Goal: Complete application form: Complete application form

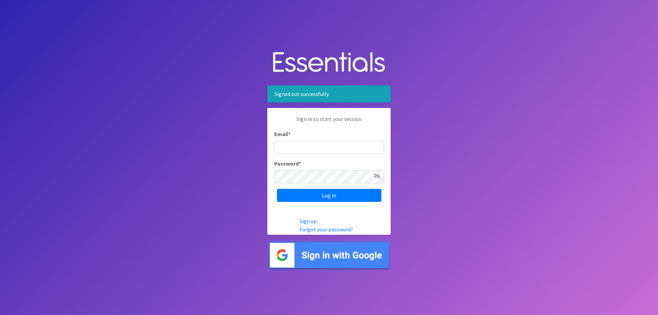
type input "[EMAIL_ADDRESS][DOMAIN_NAME]"
click at [343, 195] on input "Log in" at bounding box center [329, 195] width 105 height 13
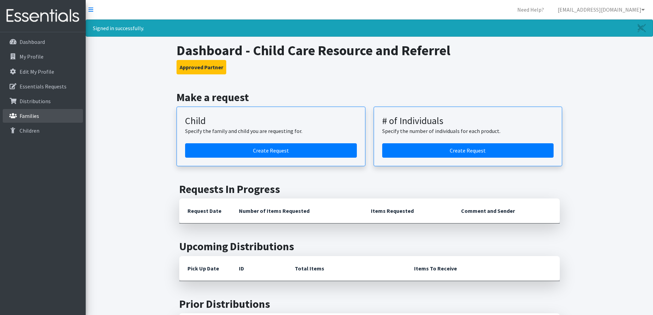
click at [30, 115] on p "Families" at bounding box center [30, 115] width 20 height 7
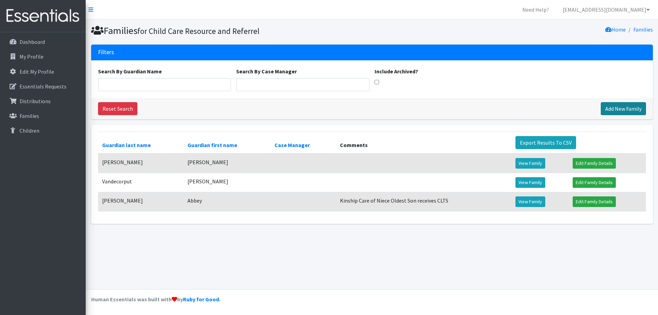
click at [632, 109] on link "Add New Family" at bounding box center [623, 108] width 45 height 13
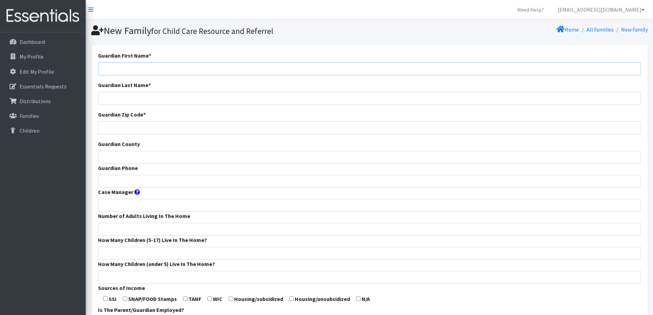
click at [164, 70] on input "Guardian First Name *" at bounding box center [369, 68] width 543 height 13
type input "[PERSON_NAME]"
type input "54913"
click at [180, 156] on input "Guardian County" at bounding box center [369, 157] width 543 height 13
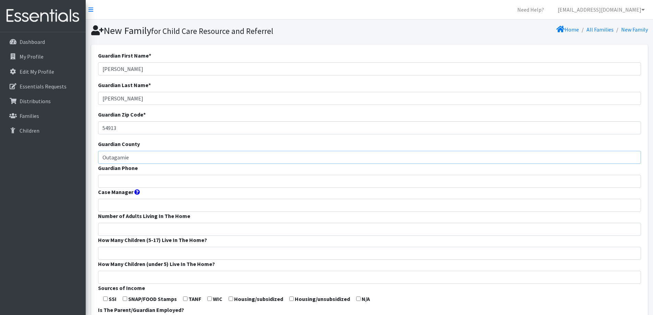
type input "Outagamie"
click at [179, 177] on input "Guardian Phone" at bounding box center [369, 181] width 543 height 13
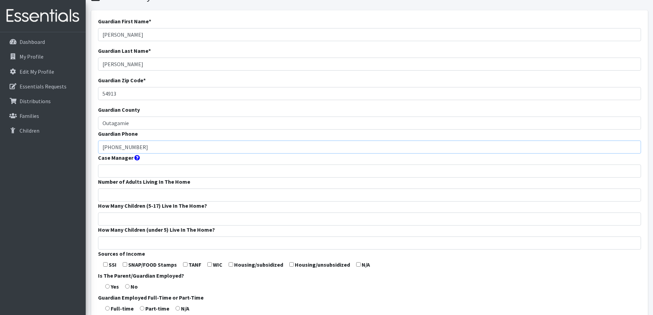
type input "920-645-1485"
click at [179, 197] on input "Number of Adults Living In The Home" at bounding box center [369, 195] width 543 height 13
type input "2"
click at [168, 243] on input "How Many Children (under 5) Live In The Home?" at bounding box center [369, 243] width 543 height 13
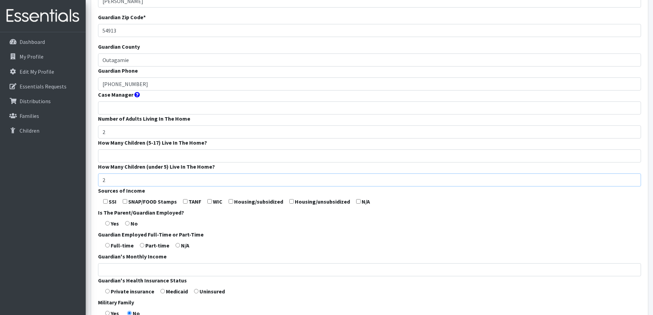
scroll to position [103, 0]
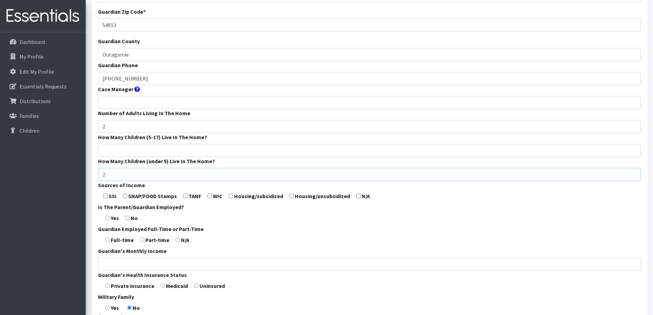
type input "2"
click at [358, 196] on input "checkbox" at bounding box center [358, 196] width 4 height 4
checkbox input "true"
click at [109, 217] on input "radio" at bounding box center [107, 218] width 4 height 4
radio input "true"
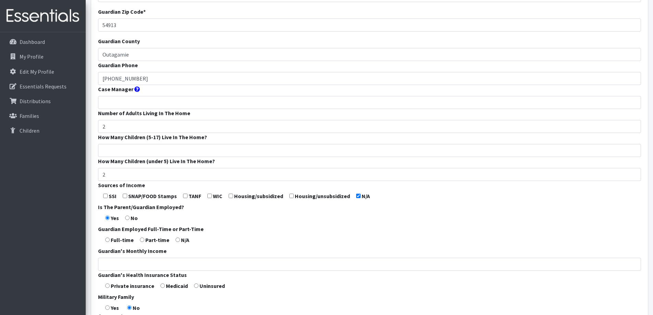
click at [108, 241] on input "radio" at bounding box center [107, 240] width 4 height 4
radio input "true"
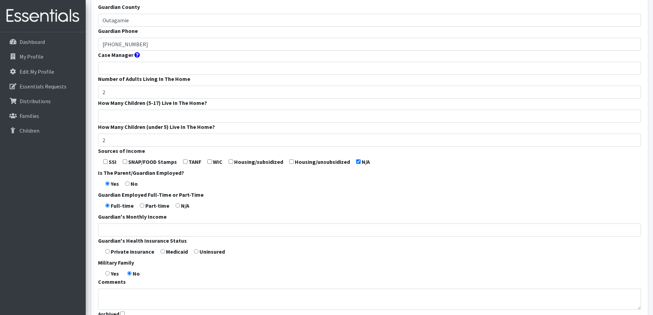
scroll to position [171, 0]
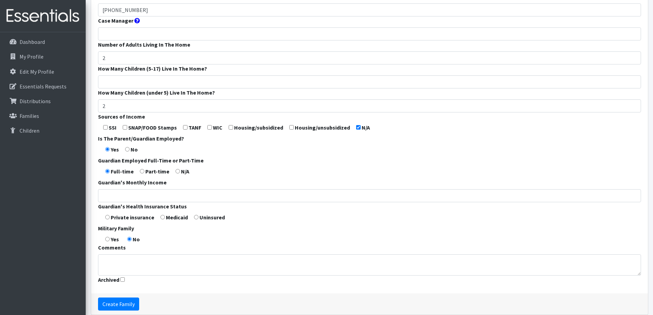
click at [151, 217] on label "Private insurance" at bounding box center [133, 217] width 44 height 8
click at [132, 219] on label "Private insurance" at bounding box center [133, 217] width 44 height 8
click at [106, 218] on input "radio" at bounding box center [107, 217] width 4 height 4
radio input "true"
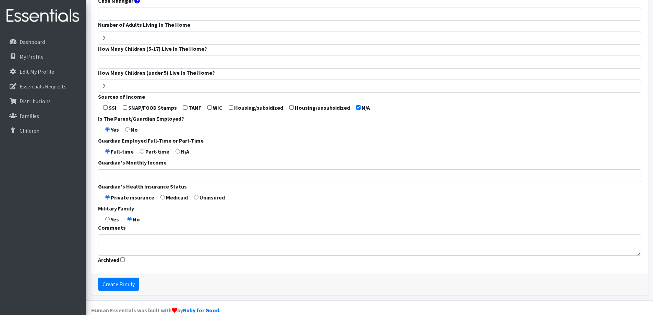
scroll to position [202, 0]
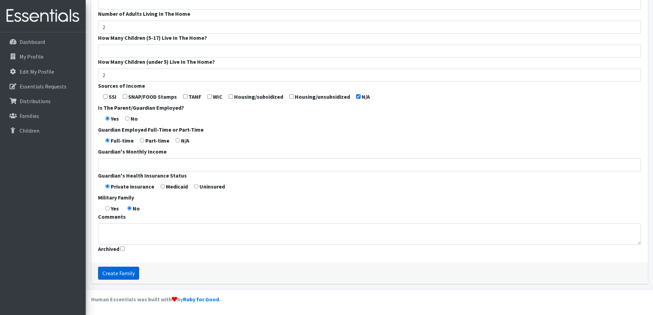
click at [128, 274] on input "Create Family" at bounding box center [118, 273] width 41 height 13
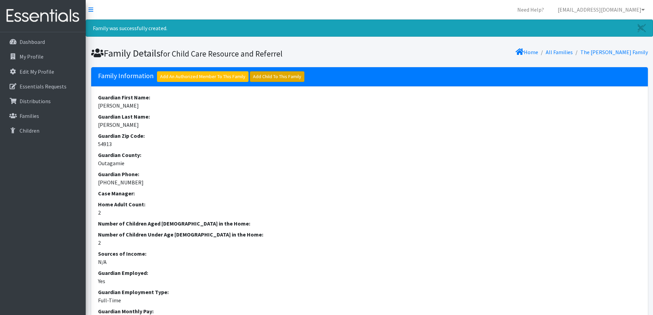
click at [271, 81] on link "Add Child To This Family" at bounding box center [277, 76] width 55 height 11
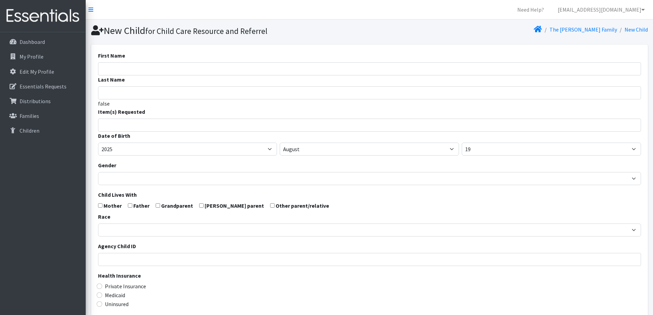
select select
click at [238, 69] on input "First Name" at bounding box center [369, 68] width 543 height 13
type input "Kaylee"
click at [206, 121] on input "search" at bounding box center [374, 124] width 541 height 6
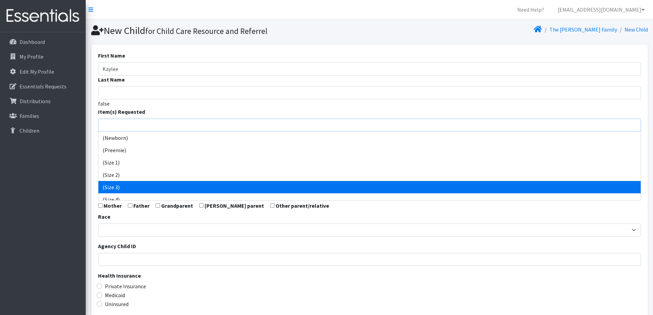
scroll to position [34, 0]
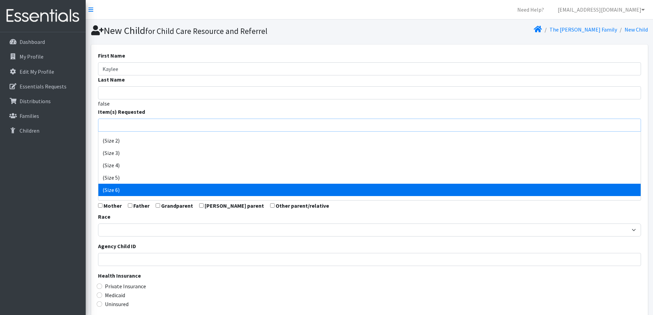
select select "14491"
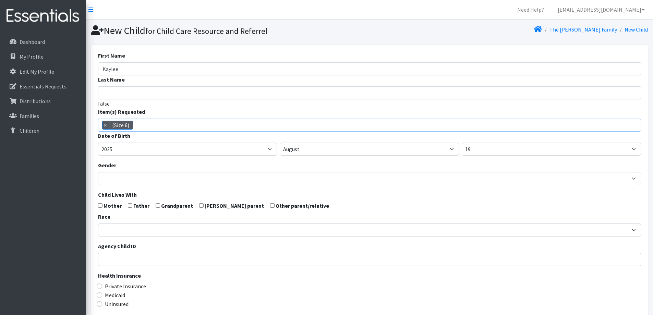
scroll to position [50, 0]
click at [244, 144] on select "2005 2006 2007 2008 2009 2010 2011 2012 2013 2014 2015 2016 2017 2018 2019 2020…" at bounding box center [187, 149] width 179 height 13
select select "2023"
click at [98, 143] on select "2005 2006 2007 2008 2009 2010 2011 2012 2013 2014 2015 2016 2017 2018 2019 2020…" at bounding box center [187, 149] width 179 height 13
click at [374, 147] on select "January February March April May June July August September October November De…" at bounding box center [369, 149] width 179 height 13
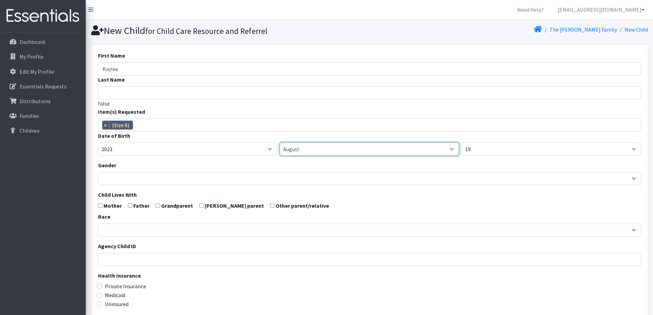
select select "11"
click at [280, 143] on select "January February March April May June July August September October November De…" at bounding box center [369, 149] width 179 height 13
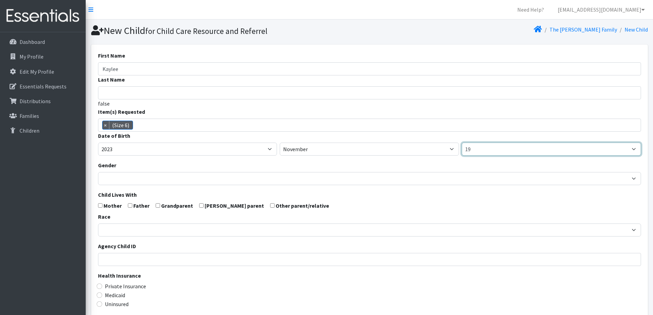
click at [526, 151] on select "1 2 3 4 5 6 7 8 9 10 11 12 13 14 15 16 17 18 19 20 21 22 23 24 25 26 27 28 29 3…" at bounding box center [551, 149] width 179 height 13
select select "23"
click at [462, 143] on select "1 2 3 4 5 6 7 8 9 10 11 12 13 14 15 16 17 18 19 20 21 22 23 24 25 26 27 28 29 3…" at bounding box center [551, 149] width 179 height 13
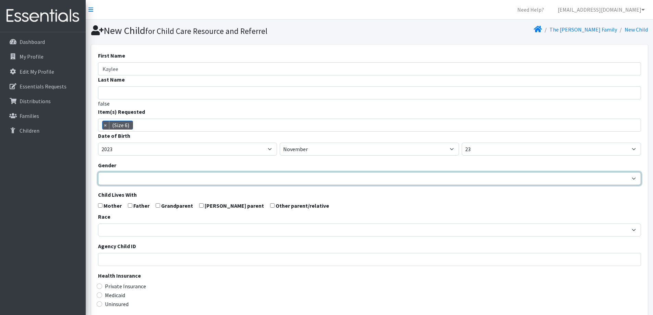
click at [224, 173] on select "Male Female" at bounding box center [369, 178] width 543 height 13
select select "Female"
click at [98, 172] on select "Male Female" at bounding box center [369, 178] width 543 height 13
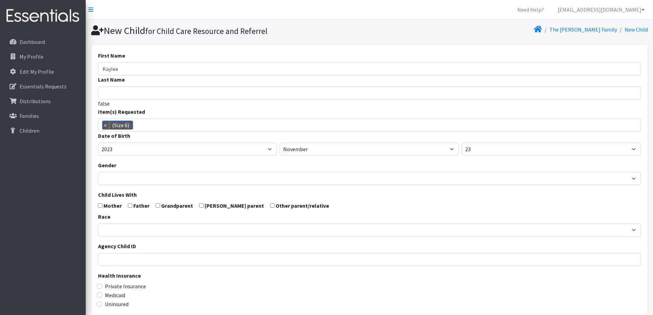
click at [110, 209] on label "Mother" at bounding box center [113, 206] width 18 height 8
click at [100, 206] on input "checkbox" at bounding box center [100, 205] width 4 height 4
checkbox input "true"
click at [129, 204] on input "checkbox" at bounding box center [130, 205] width 4 height 4
checkbox input "true"
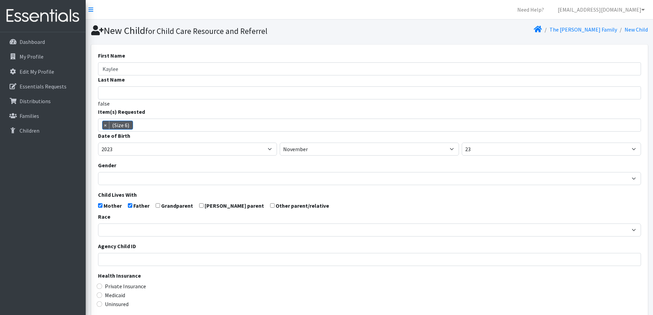
click at [132, 221] on div "Race African American Caucasian Hispanic Asian American Indian Pacific Islander…" at bounding box center [369, 225] width 543 height 24
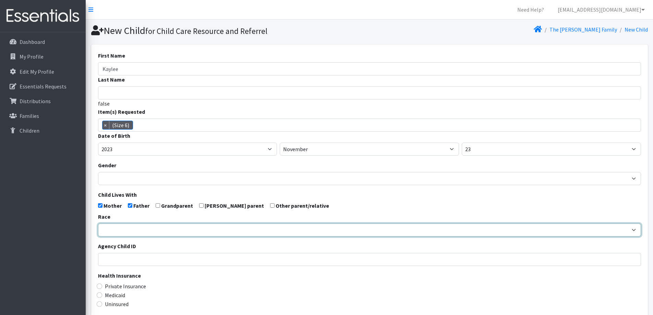
click at [131, 228] on select "African American Caucasian Hispanic Asian American Indian Pacific Islander Mult…" at bounding box center [369, 230] width 543 height 13
select select "Caucasian"
click at [98, 224] on select "African American Caucasian Hispanic Asian American Indian Pacific Islander Mult…" at bounding box center [369, 230] width 543 height 13
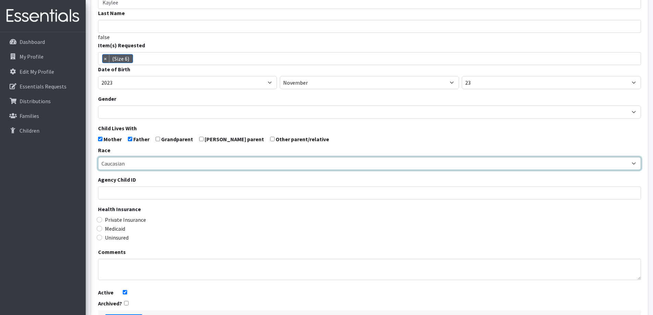
scroll to position [69, 0]
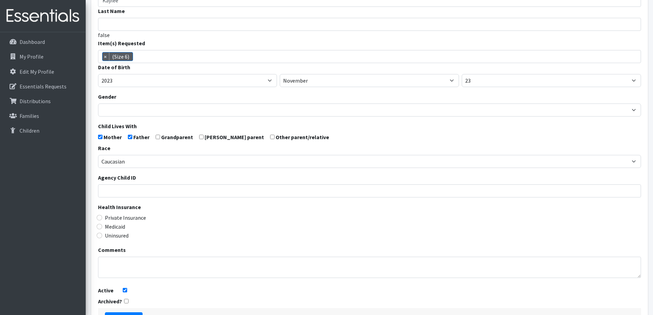
click at [130, 218] on label "Private Insurance" at bounding box center [125, 218] width 41 height 8
click at [102, 218] on input "Private Insurance" at bounding box center [99, 217] width 5 height 5
radio input "true"
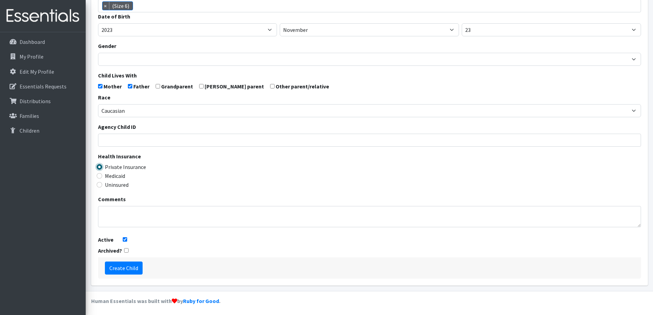
scroll to position [121, 0]
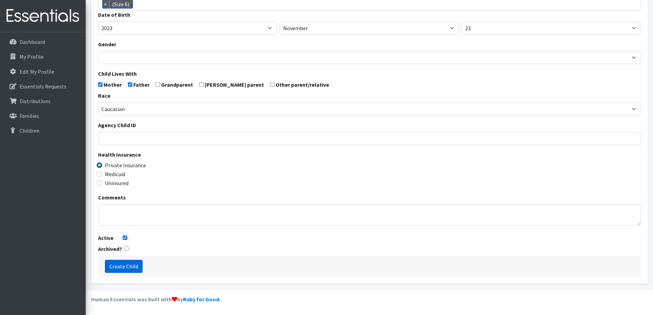
click at [132, 265] on input "Create Child" at bounding box center [124, 266] width 38 height 13
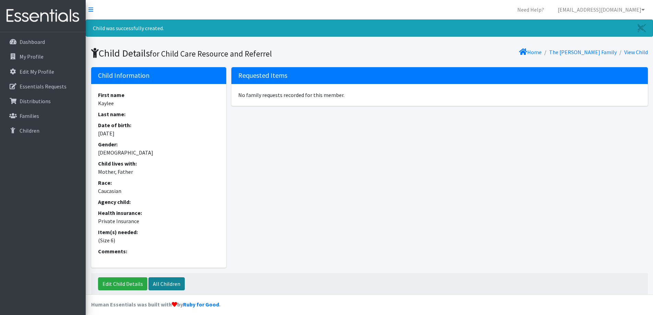
click at [160, 278] on link "All Children" at bounding box center [166, 283] width 36 height 13
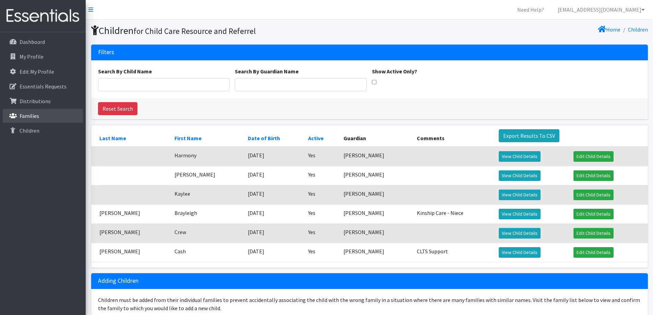
click at [41, 117] on link "Families" at bounding box center [43, 116] width 80 height 14
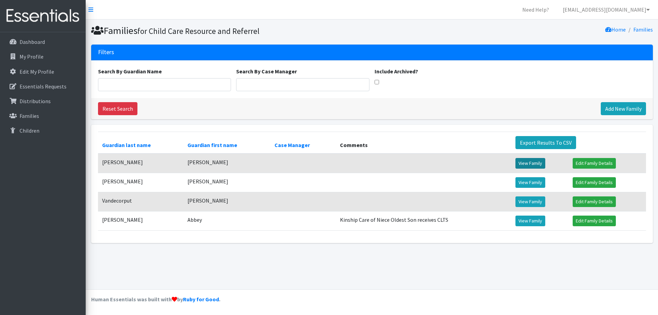
click at [542, 160] on link "View Family" at bounding box center [531, 163] width 30 height 11
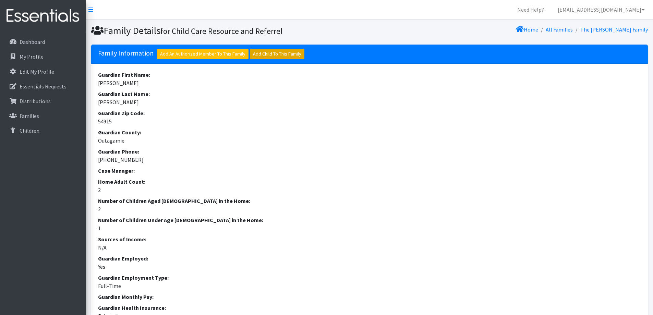
click at [265, 56] on link "Add Child To This Family" at bounding box center [277, 54] width 55 height 11
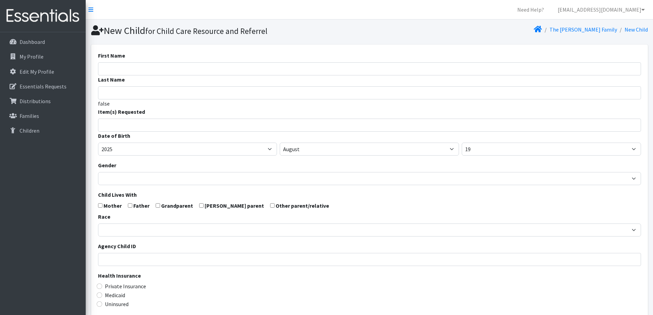
select select
click at [159, 74] on input "First Name" at bounding box center [369, 68] width 543 height 13
type input "Ella"
click at [163, 127] on input "search" at bounding box center [374, 124] width 541 height 6
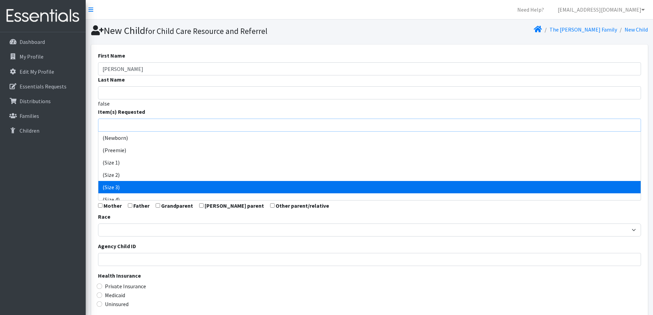
select select "14507"
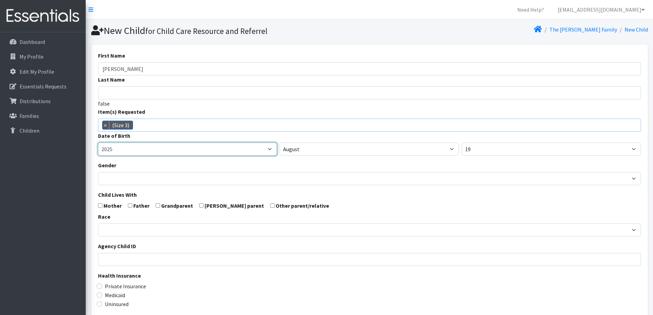
click at [153, 150] on select "2005 2006 2007 2008 2009 2010 2011 2012 2013 2014 2015 2016 2017 2018 2019 2020…" at bounding box center [187, 149] width 179 height 13
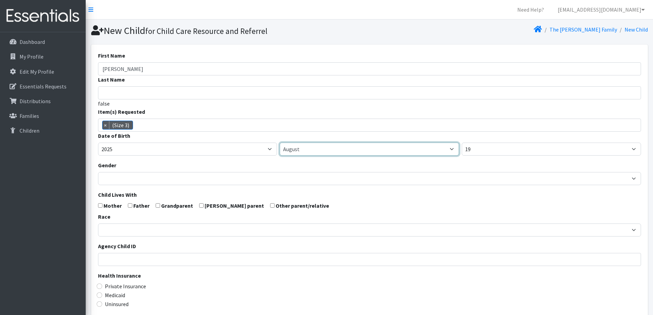
click at [330, 154] on select "January February March April May June July August September October November De…" at bounding box center [369, 149] width 179 height 13
select select "4"
click at [280, 143] on select "January February March April May June July August September October November De…" at bounding box center [369, 149] width 179 height 13
click at [517, 142] on div "Date of Birth 2005 2006 2007 2008 2009 2010 2011 2012 2013 2014 2015 2016 2017 …" at bounding box center [369, 144] width 543 height 24
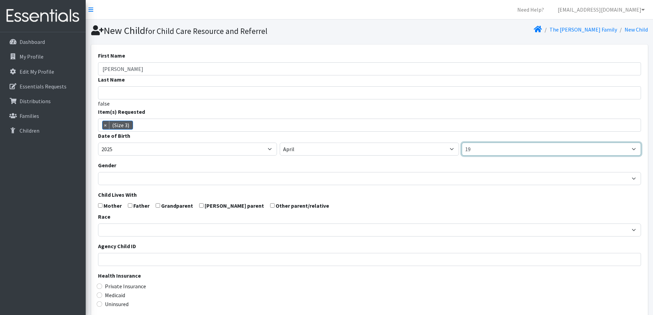
click at [514, 149] on select "1 2 3 4 5 6 7 8 9 10 11 12 13 14 15 16 17 18 19 20 21 22 23 24 25 26 27 28 29 3…" at bounding box center [551, 149] width 179 height 13
select select "10"
click at [462, 143] on select "1 2 3 4 5 6 7 8 9 10 11 12 13 14 15 16 17 18 19 20 21 22 23 24 25 26 27 28 29 3…" at bounding box center [551, 149] width 179 height 13
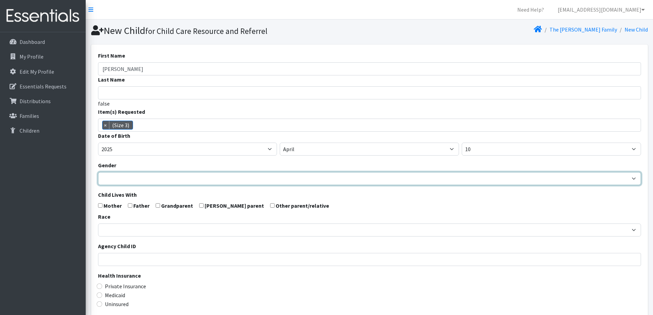
click at [245, 180] on select "Male Female" at bounding box center [369, 178] width 543 height 13
select select "Female"
click at [98, 172] on select "Male Female" at bounding box center [369, 178] width 543 height 13
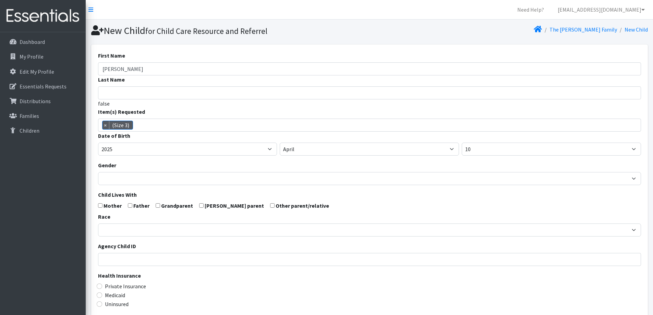
click at [114, 207] on label "Mother" at bounding box center [113, 206] width 18 height 8
click at [130, 205] on input "checkbox" at bounding box center [130, 205] width 4 height 4
checkbox input "true"
click at [99, 205] on input "checkbox" at bounding box center [100, 205] width 4 height 4
checkbox input "true"
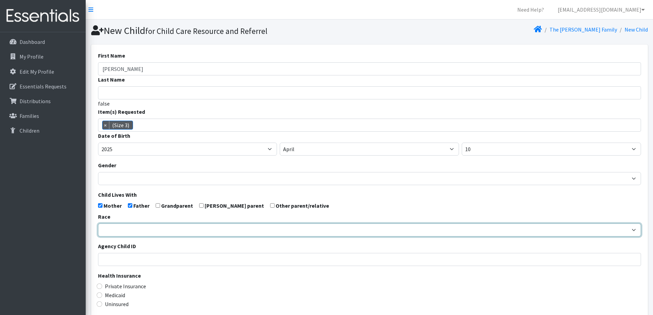
click at [118, 233] on select "African American Caucasian Hispanic Asian American Indian Pacific Islander Mult…" at bounding box center [369, 230] width 543 height 13
select select "Caucasian"
click at [98, 224] on select "African American Caucasian Hispanic Asian American Indian Pacific Islander Mult…" at bounding box center [369, 230] width 543 height 13
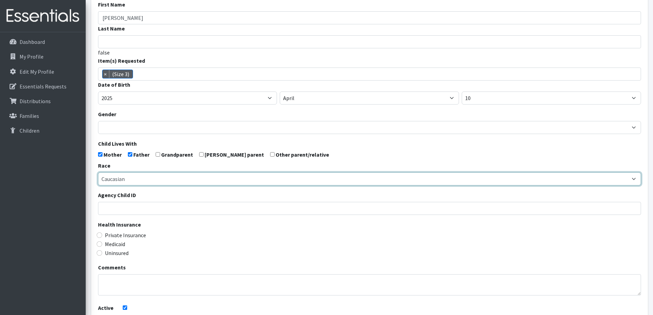
scroll to position [69, 0]
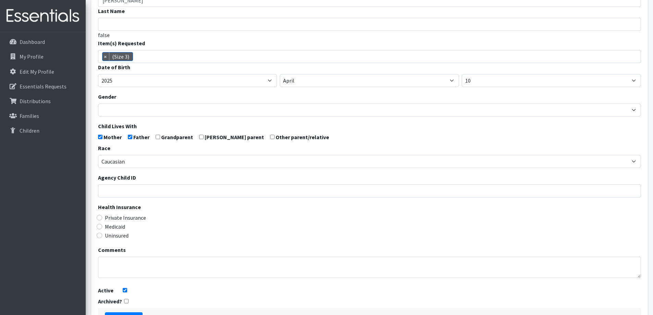
click at [131, 219] on label "Private Insurance" at bounding box center [125, 218] width 41 height 8
click at [102, 219] on input "Private Insurance" at bounding box center [99, 217] width 5 height 5
radio input "true"
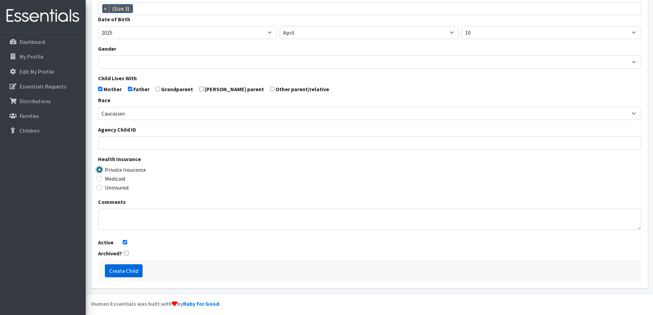
scroll to position [121, 0]
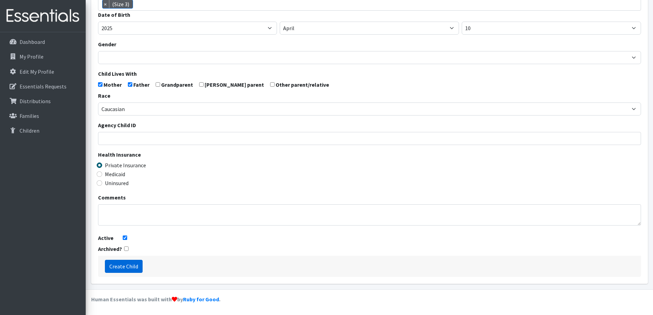
click at [126, 268] on input "Create Child" at bounding box center [124, 266] width 38 height 13
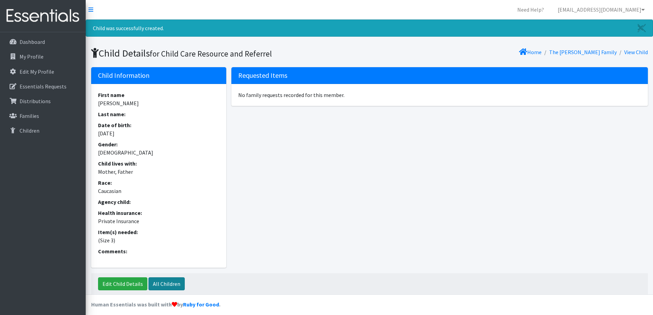
click at [166, 284] on link "All Children" at bounding box center [166, 283] width 36 height 13
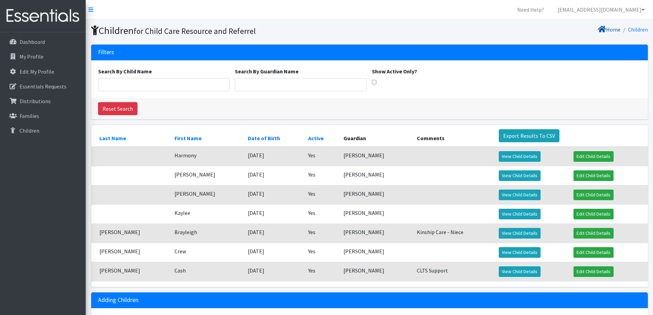
click at [616, 30] on link "Home" at bounding box center [609, 29] width 23 height 7
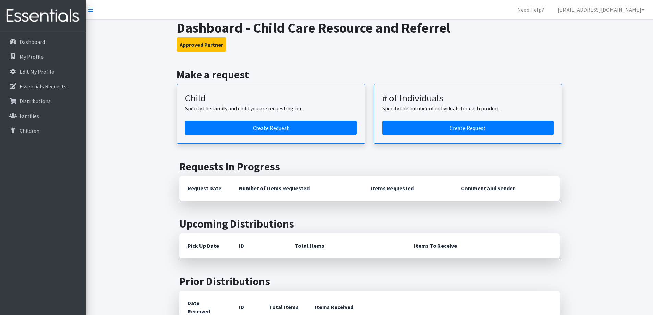
scroll to position [200, 0]
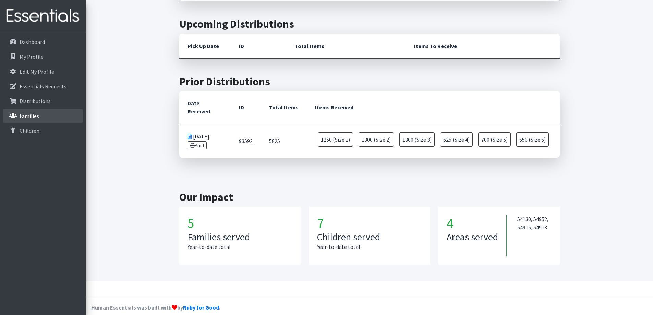
click at [42, 113] on link "Families" at bounding box center [43, 116] width 80 height 14
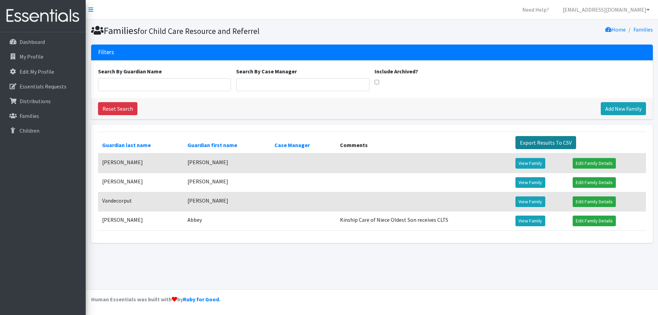
click at [546, 142] on link "Export Results To CSV" at bounding box center [546, 142] width 61 height 13
click at [60, 40] on link "Dashboard" at bounding box center [43, 42] width 80 height 14
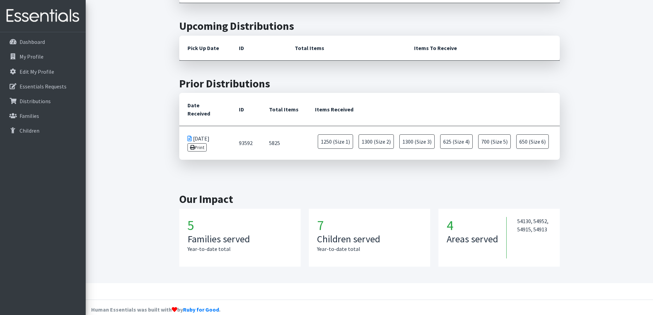
scroll to position [200, 0]
